Goal: Information Seeking & Learning: Learn about a topic

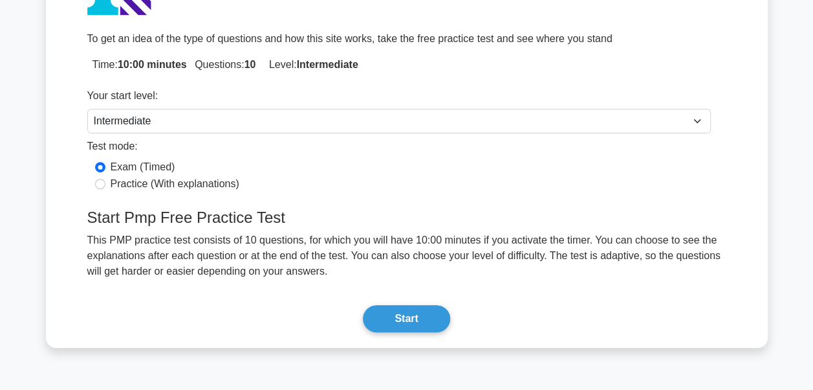
scroll to position [190, 0]
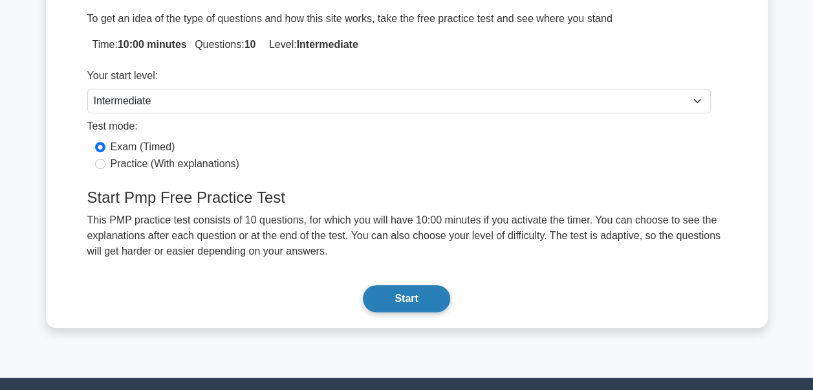
click at [392, 299] on button "Start" at bounding box center [406, 298] width 87 height 27
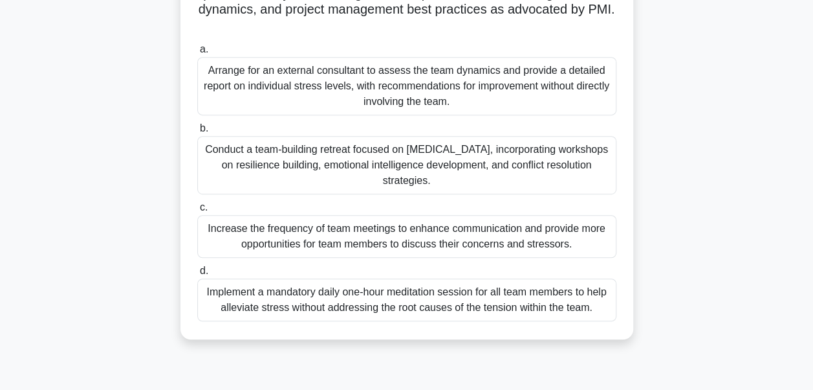
scroll to position [309, 0]
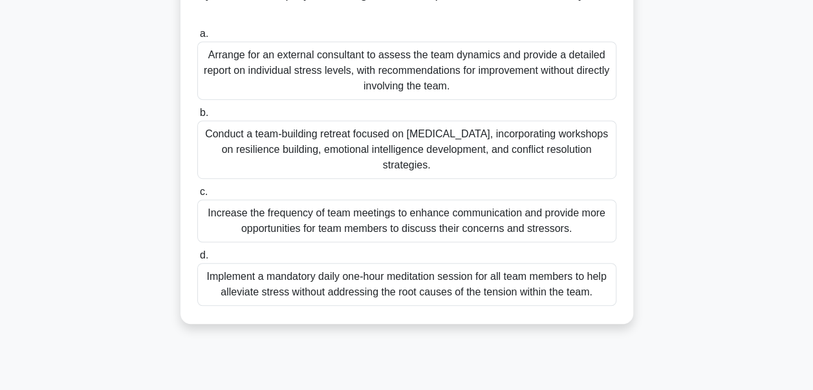
click at [361, 225] on div "Increase the frequency of team meetings to enhance communication and provide mo…" at bounding box center [406, 220] width 419 height 43
click at [197, 196] on input "c. Increase the frequency of team meetings to enhance communication and provide…" at bounding box center [197, 192] width 0 height 8
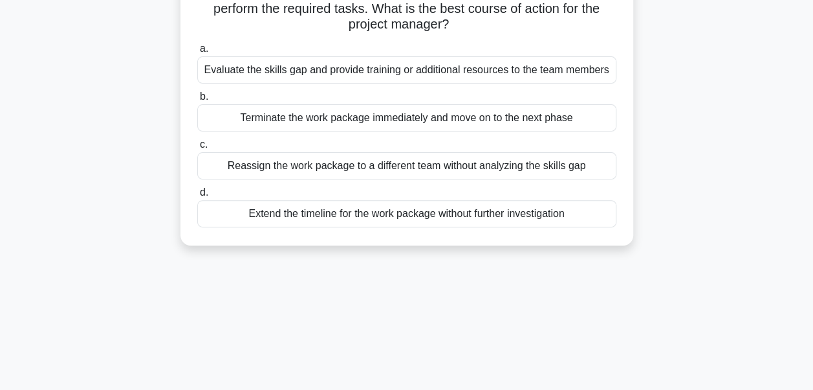
scroll to position [21, 0]
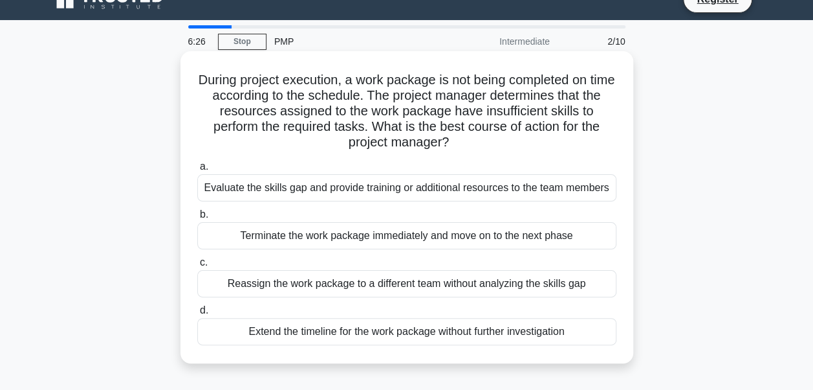
click at [362, 195] on div "Evaluate the skills gap and provide training or additional resources to the tea…" at bounding box center [406, 187] width 419 height 27
click at [197, 171] on input "a. Evaluate the skills gap and provide training or additional resources to the …" at bounding box center [197, 166] width 0 height 8
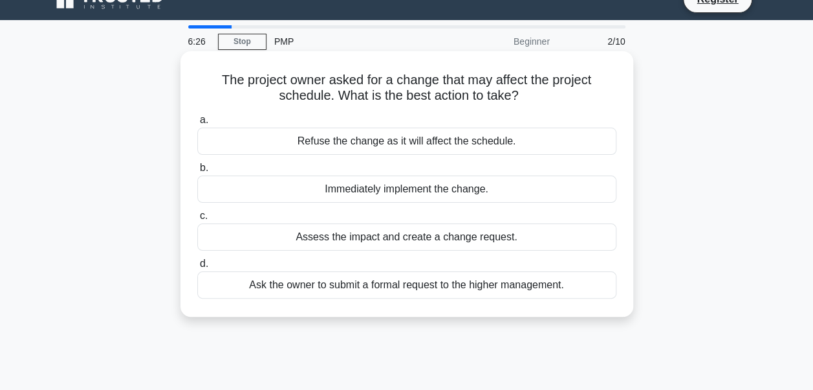
scroll to position [0, 0]
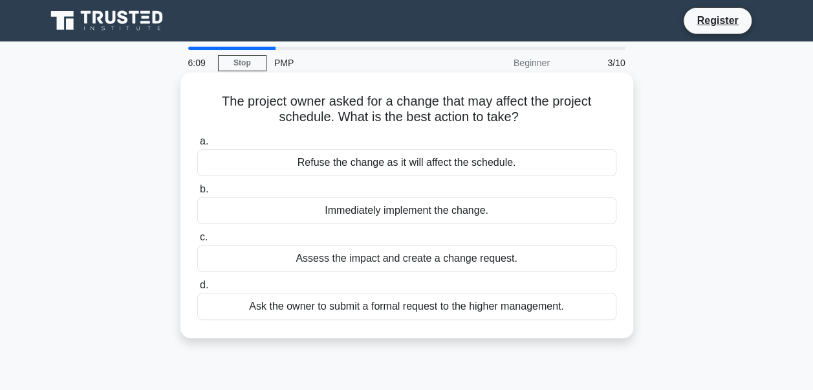
click at [394, 259] on div "Assess the impact and create a change request." at bounding box center [406, 258] width 419 height 27
click at [197, 241] on input "c. Assess the impact and create a change request." at bounding box center [197, 237] width 0 height 8
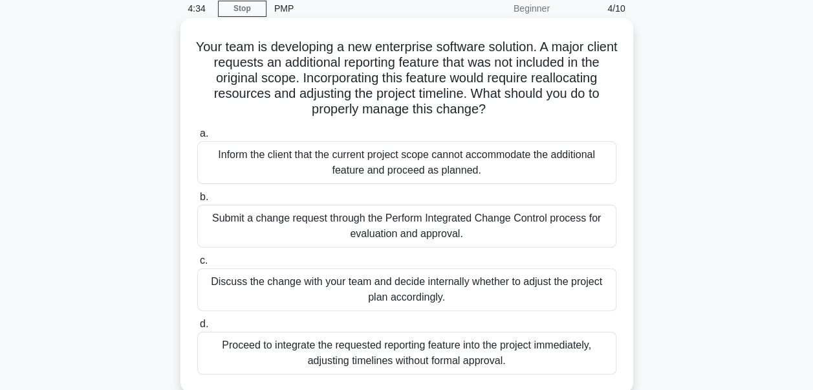
scroll to position [129, 0]
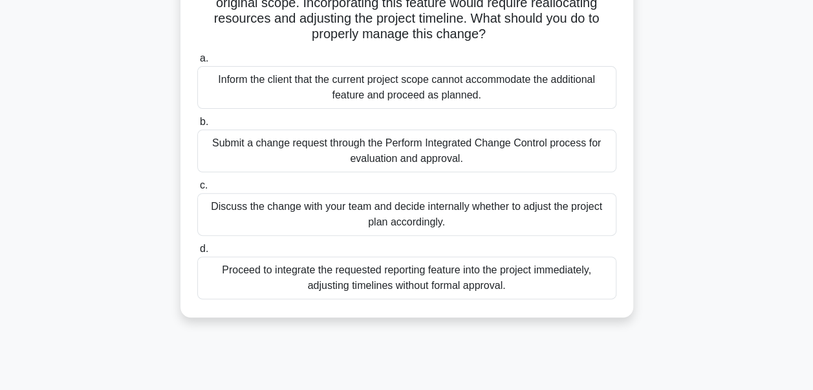
click at [426, 219] on div "Discuss the change with your team and decide internally whether to adjust the p…" at bounding box center [406, 214] width 419 height 43
click at [197, 190] on input "c. Discuss the change with your team and decide internally whether to adjust th…" at bounding box center [197, 185] width 0 height 8
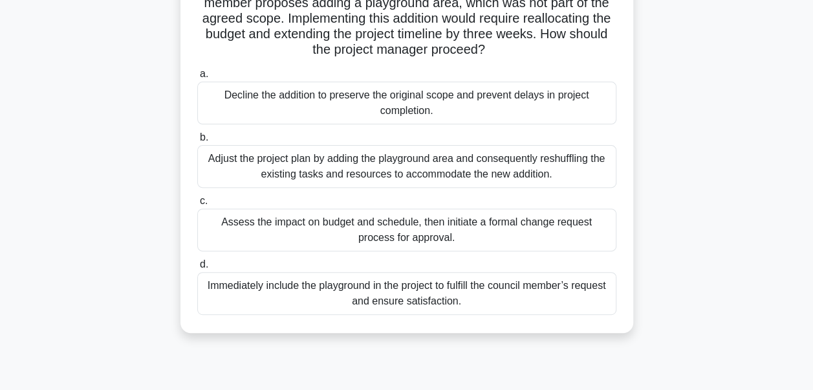
click at [395, 225] on div "Assess the impact on budget and schedule, then initiate a formal change request…" at bounding box center [406, 229] width 419 height 43
click at [197, 205] on input "c. Assess the impact on budget and schedule, then initiate a formal change requ…" at bounding box center [197, 201] width 0 height 8
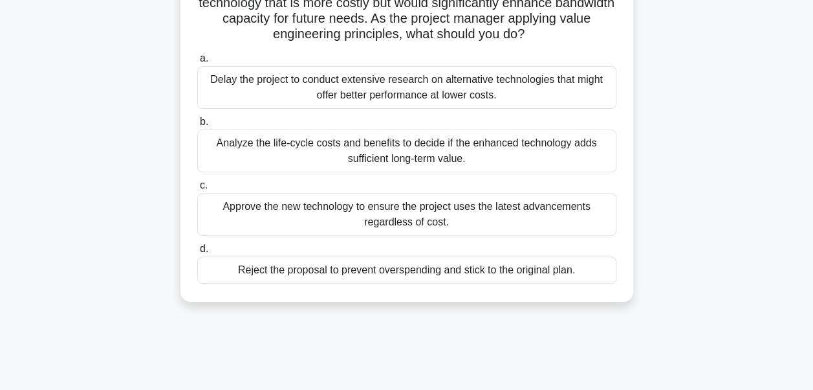
click at [397, 152] on div "Analyze the life-cycle costs and benefits to decide if the enhanced technology …" at bounding box center [406, 150] width 419 height 43
click at [197, 126] on input "b. Analyze the life-cycle costs and benefits to decide if the enhanced technolo…" at bounding box center [197, 122] width 0 height 8
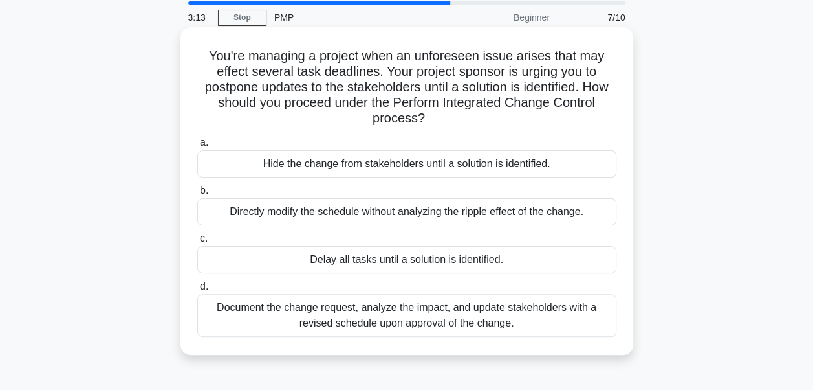
scroll to position [65, 0]
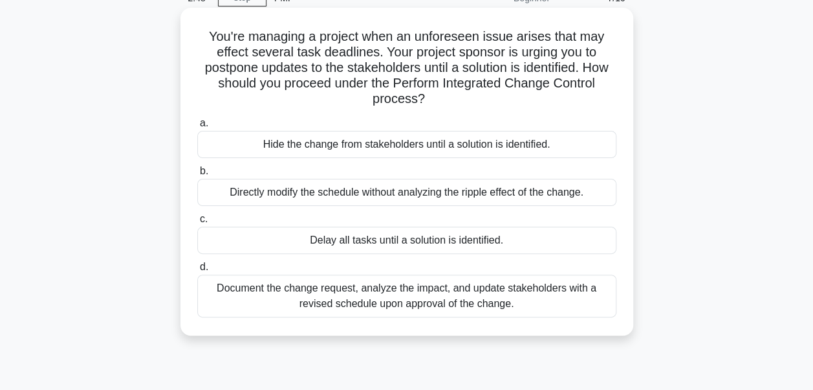
click at [487, 297] on div "Document the change request, analyze the impact, and update stakeholders with a…" at bounding box center [406, 295] width 419 height 43
click at [197, 271] on input "d. Document the change request, analyze the impact, and update stakeholders wit…" at bounding box center [197, 267] width 0 height 8
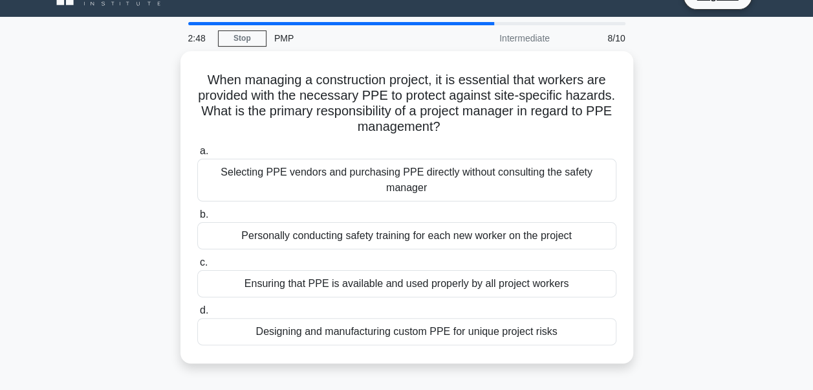
scroll to position [0, 0]
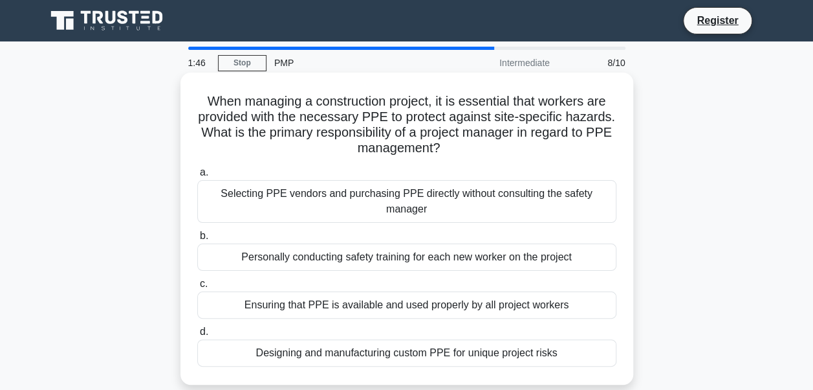
click at [482, 293] on div "Ensuring that PPE is available and used properly by all project workers" at bounding box center [406, 304] width 419 height 27
click at [197, 288] on input "c. Ensuring that PPE is available and used properly by all project workers" at bounding box center [197, 284] width 0 height 8
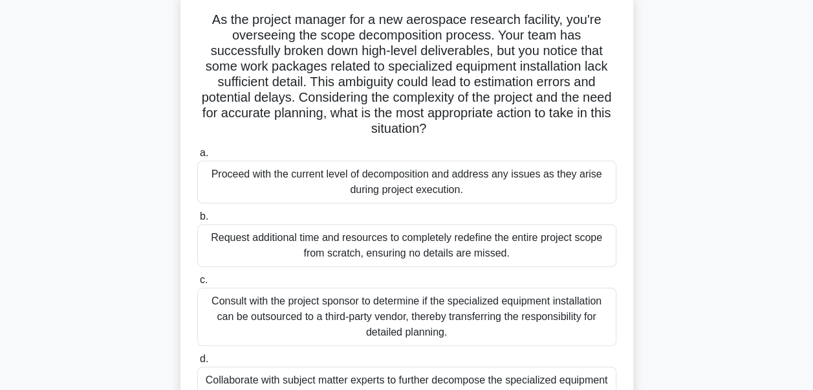
scroll to position [129, 0]
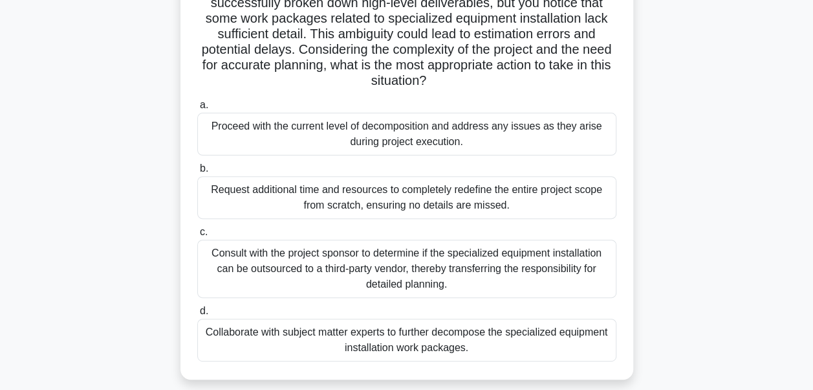
click at [339, 204] on div "Request additional time and resources to completely redefine the entire project…" at bounding box center [406, 197] width 419 height 43
click at [197, 173] on input "b. Request additional time and resources to completely redefine the entire proj…" at bounding box center [197, 168] width 0 height 8
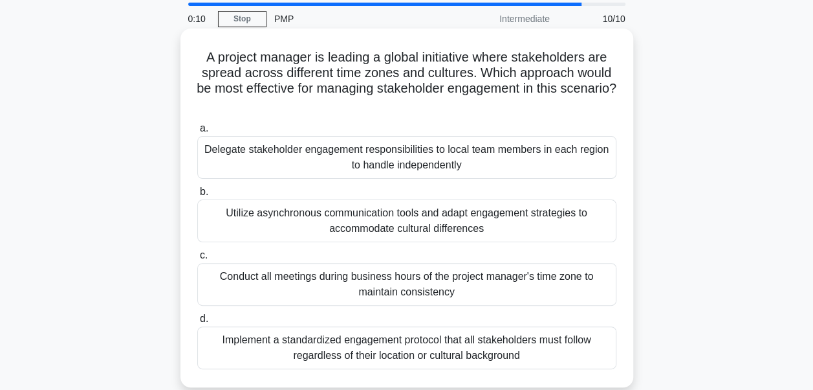
scroll to position [65, 0]
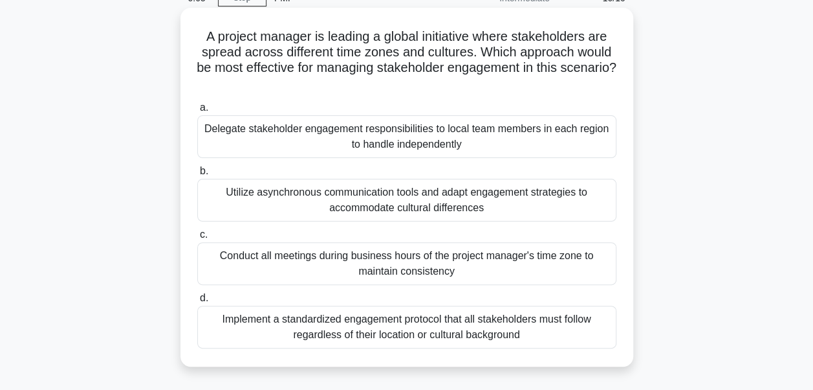
click at [390, 325] on div "Implement a standardized engagement protocol that all stakeholders must follow …" at bounding box center [406, 326] width 419 height 43
click at [197, 302] on input "d. Implement a standardized engagement protocol that all stakeholders must foll…" at bounding box center [197, 298] width 0 height 8
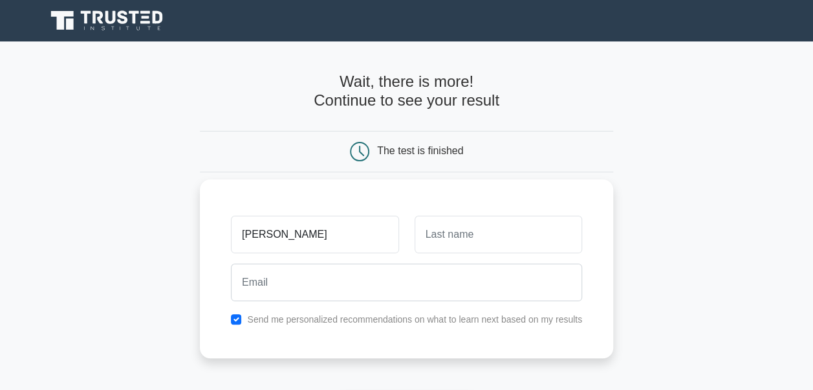
type input "Keiana"
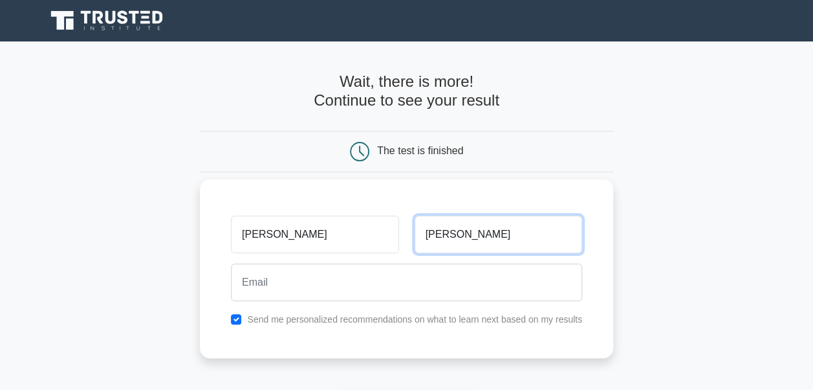
type input "Simpson"
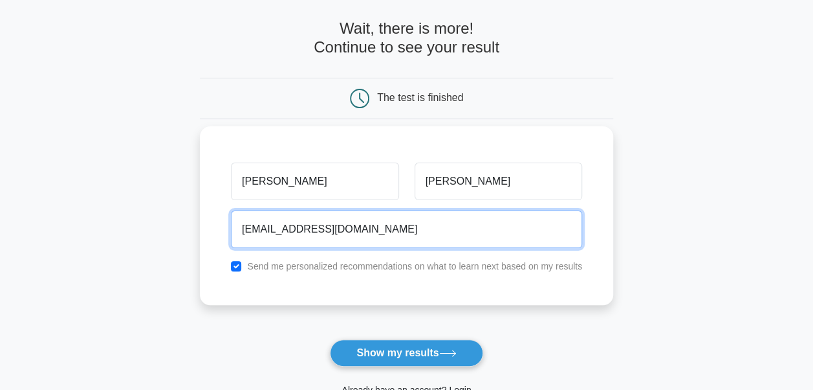
scroll to position [259, 0]
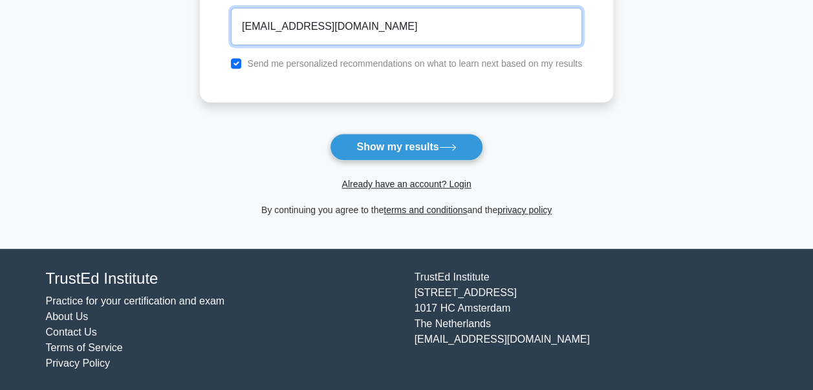
drag, startPoint x: 396, startPoint y: 21, endPoint x: 120, endPoint y: 87, distance: 284.1
click at [146, 84] on main "Wait, there is more! Continue to see your result The test is finished Keiana" at bounding box center [406, 16] width 813 height 466
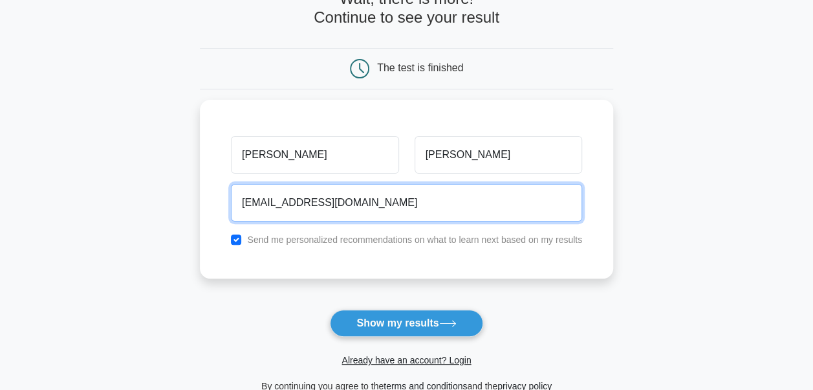
scroll to position [65, 0]
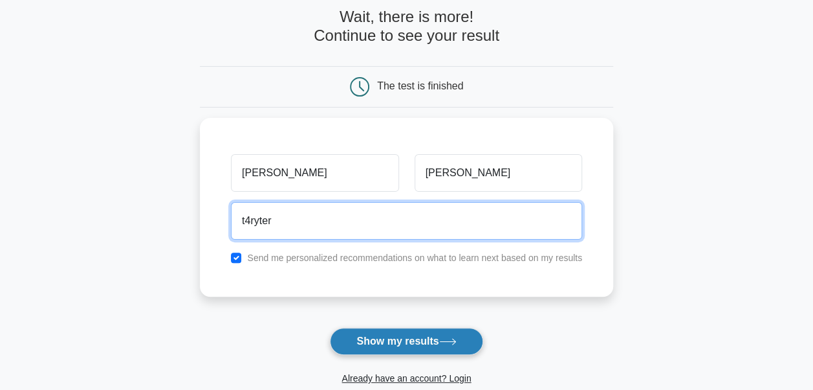
type input "t4ryter"
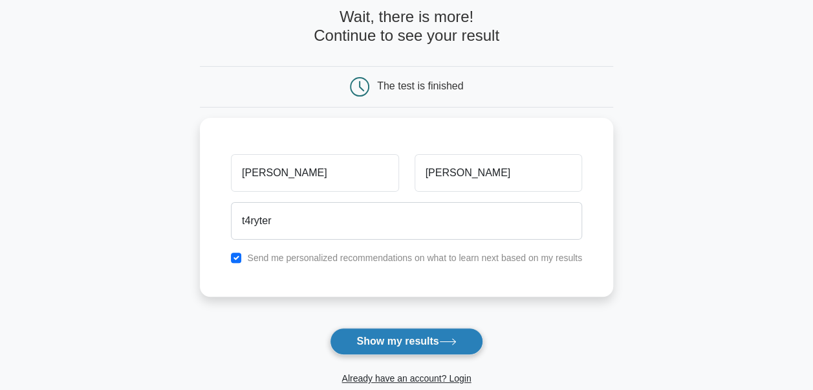
click at [444, 339] on icon at bounding box center [447, 341] width 17 height 7
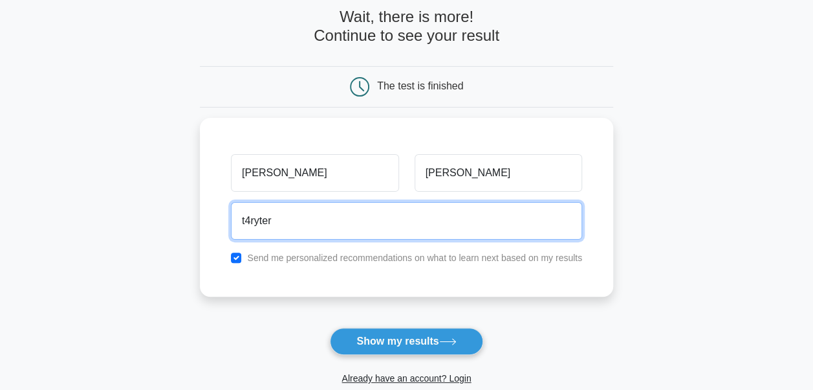
click at [0, 247] on html "Register Keiana Simpson" at bounding box center [406, 260] width 813 height 650
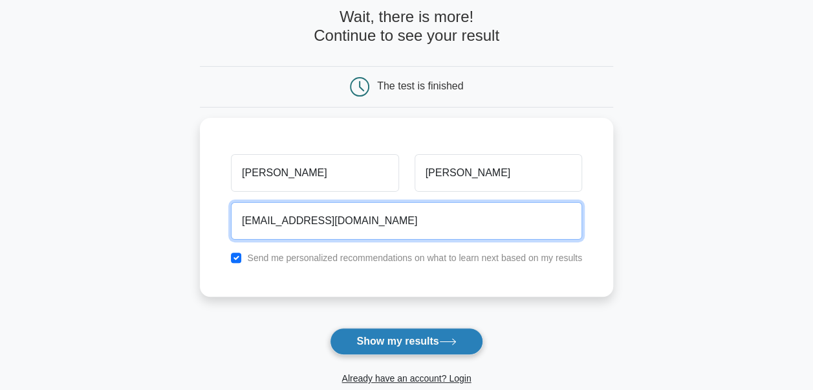
type input "simpsonkeiana@gmail.com"
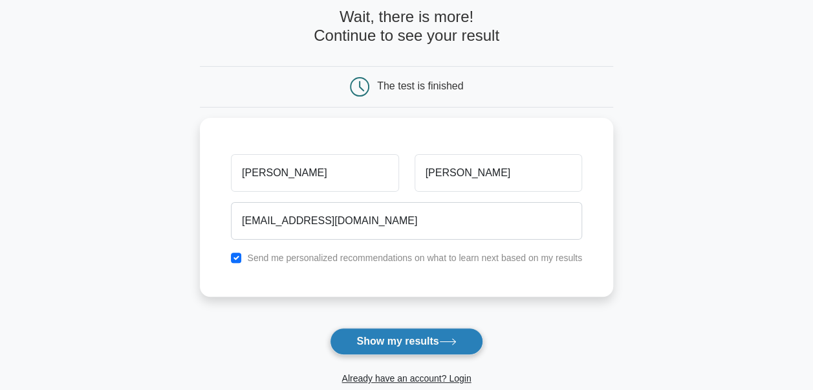
click at [425, 349] on button "Show my results" at bounding box center [406, 340] width 153 height 27
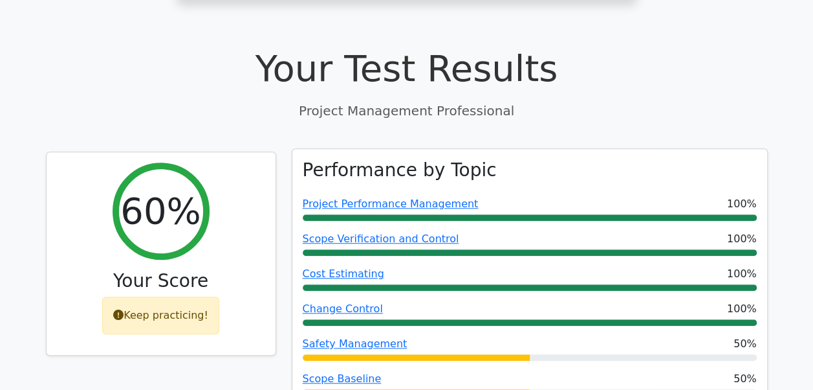
scroll to position [453, 0]
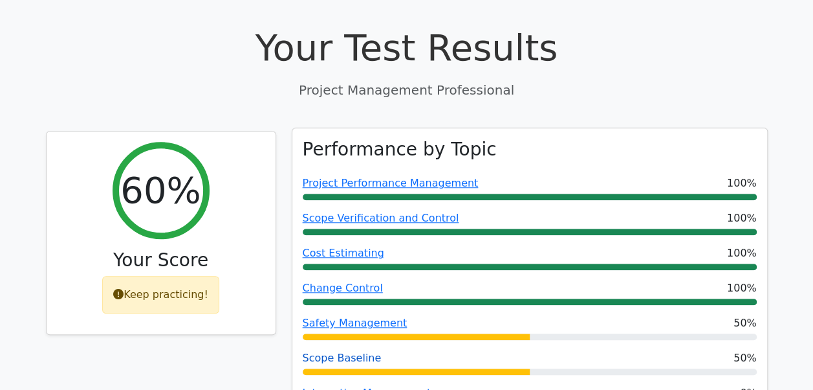
click at [360, 351] on link "Scope Baseline" at bounding box center [342, 357] width 79 height 12
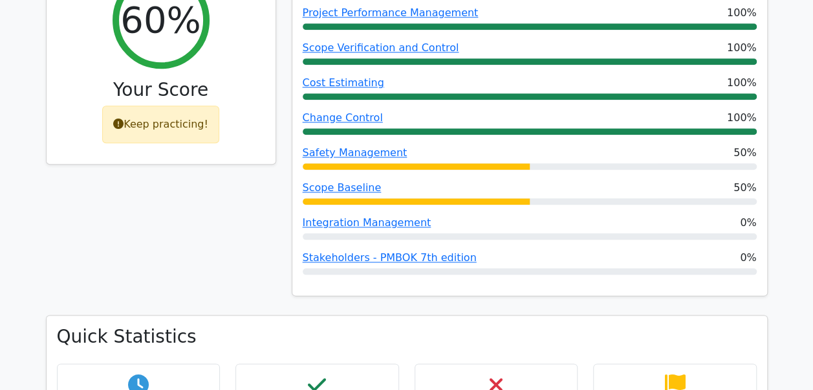
scroll to position [582, 0]
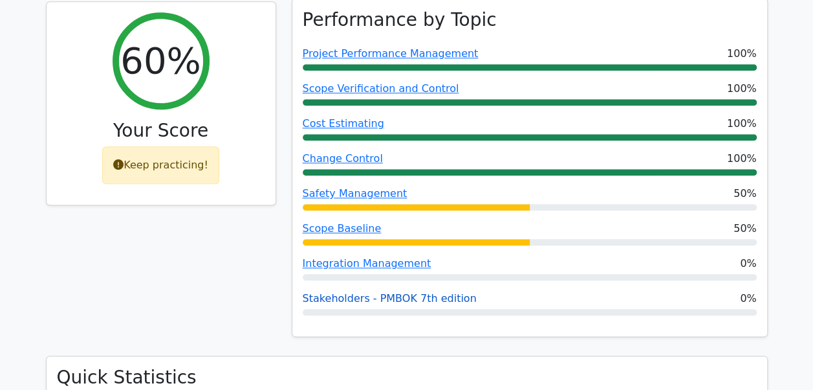
click at [349, 292] on link "Stakeholders - PMBOK 7th edition" at bounding box center [390, 298] width 174 height 12
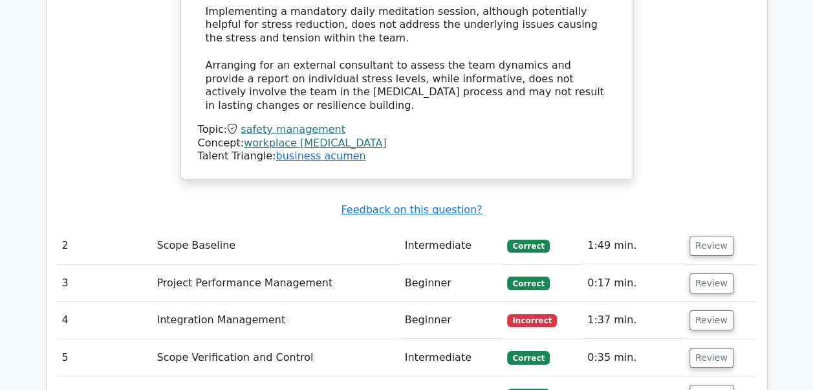
scroll to position [2135, 0]
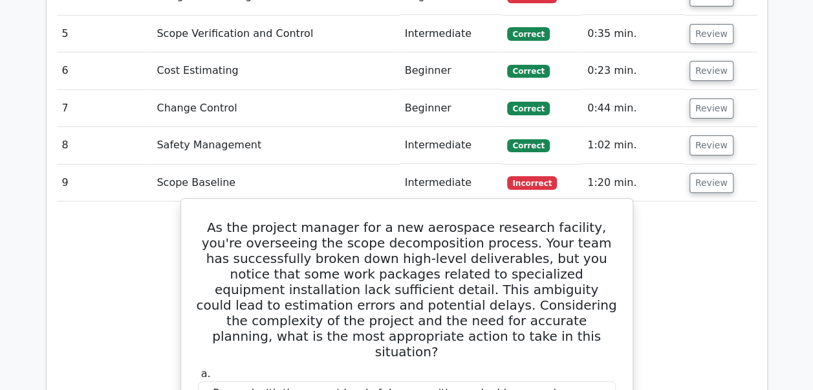
scroll to position [2523, 0]
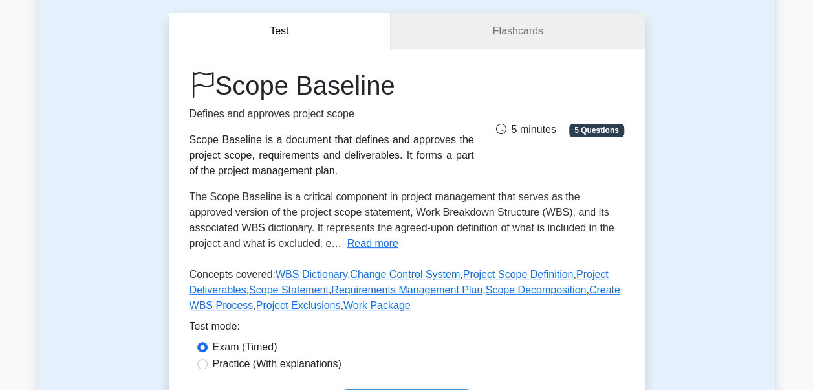
scroll to position [129, 0]
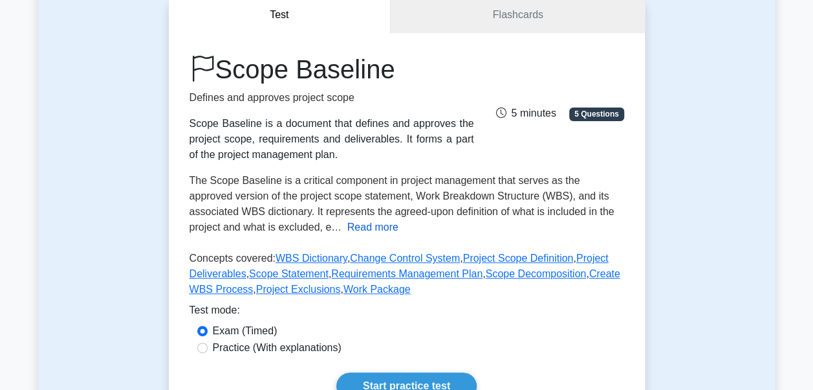
click at [347, 230] on button "Read more" at bounding box center [372, 227] width 51 height 16
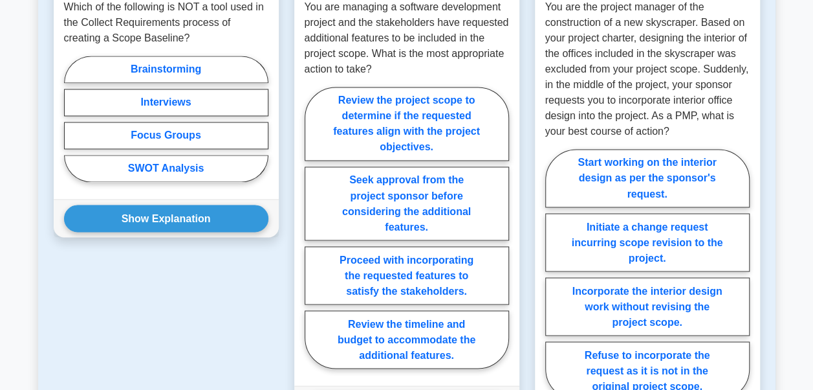
scroll to position [1100, 0]
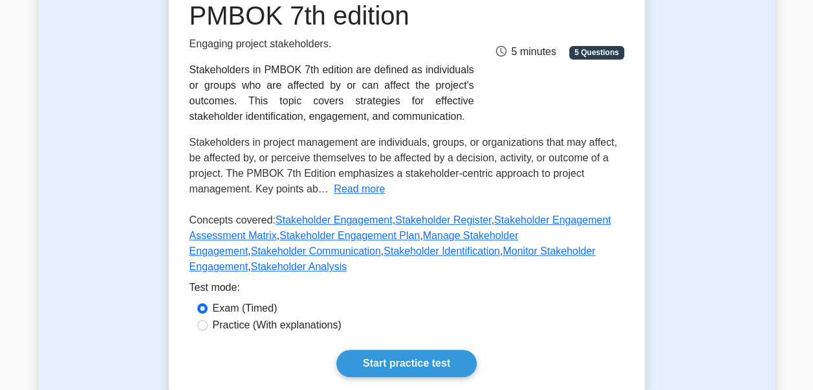
scroll to position [194, 0]
